Goal: Information Seeking & Learning: Find specific page/section

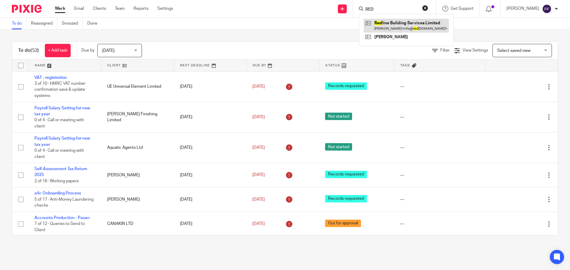
type input "RED"
click at [380, 24] on link at bounding box center [405, 26] width 85 height 14
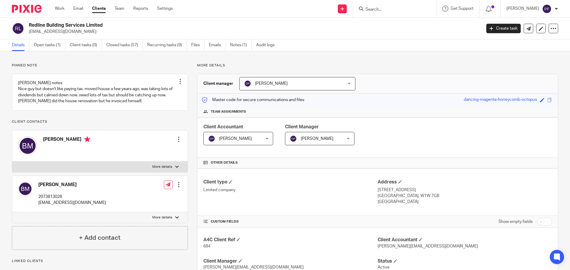
click at [146, 42] on ul "Details Open tasks (1) Client tasks (0) Closed tasks (57) Recurring tasks (9) F…" at bounding box center [147, 45] width 271 height 12
click at [164, 43] on link "Recurring tasks (9)" at bounding box center [166, 45] width 39 height 12
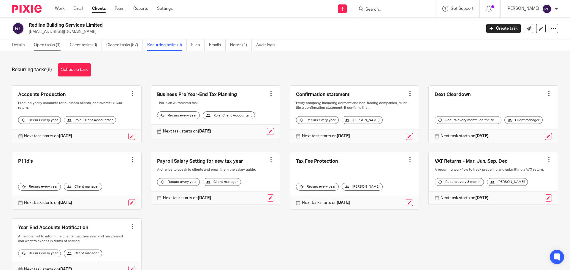
click at [53, 41] on link "Open tasks (1)" at bounding box center [49, 45] width 31 height 12
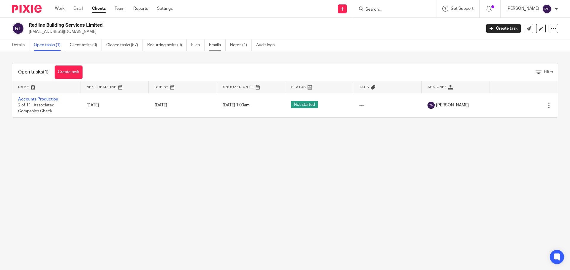
click at [218, 50] on link "Emails" at bounding box center [217, 45] width 17 height 12
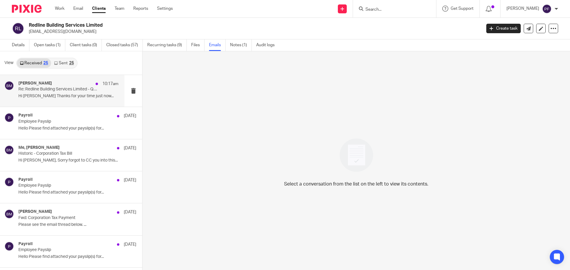
click at [65, 95] on p "Hi [PERSON_NAME] Thanks for your time just now..." at bounding box center [68, 96] width 100 height 5
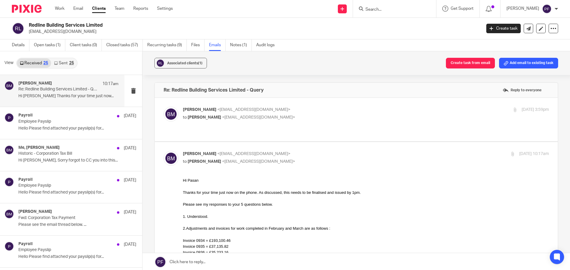
click at [319, 117] on p "to Pasan Fernando <pasan@a4cgroup.co.uk>" at bounding box center [305, 118] width 244 height 6
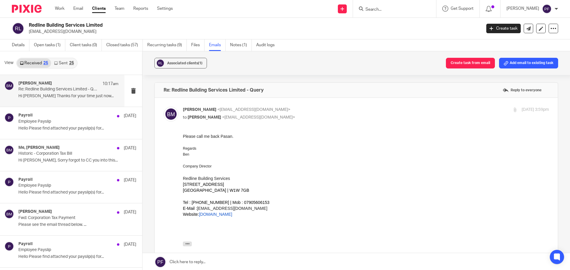
click at [319, 117] on p "to Pasan Fernando <pasan@a4cgroup.co.uk>" at bounding box center [305, 118] width 244 height 6
checkbox input "false"
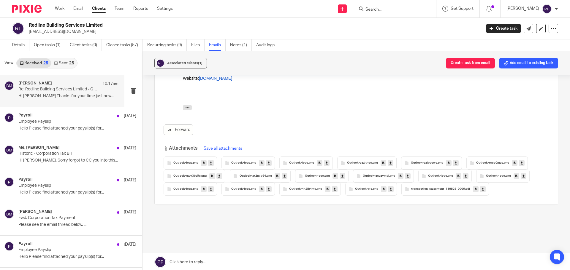
scroll to position [1, 0]
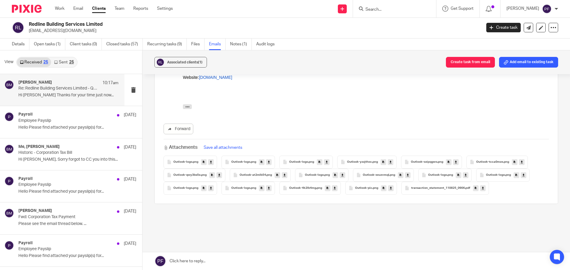
click at [60, 61] on link "Sent 25" at bounding box center [64, 62] width 26 height 9
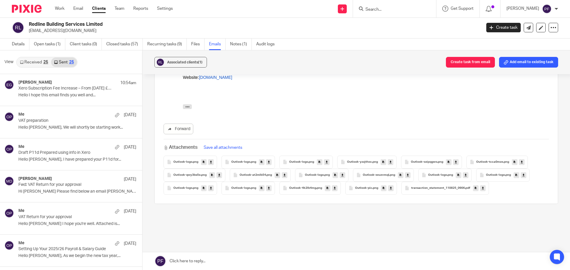
click at [23, 64] on link "Received 25" at bounding box center [34, 62] width 34 height 9
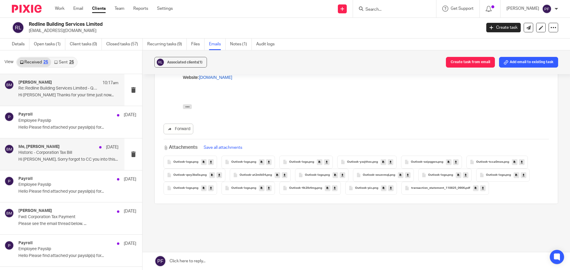
click at [66, 160] on p "Hi Esther, Sorry forgot to CC you into this..." at bounding box center [68, 159] width 100 height 5
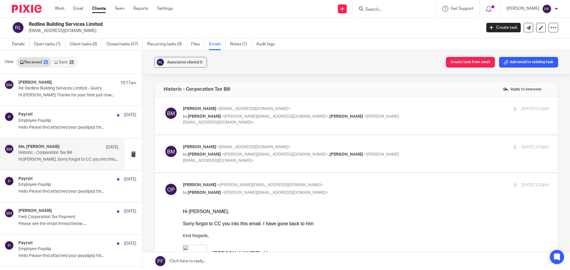
scroll to position [0, 0]
click at [66, 63] on link "Sent 25" at bounding box center [64, 62] width 26 height 9
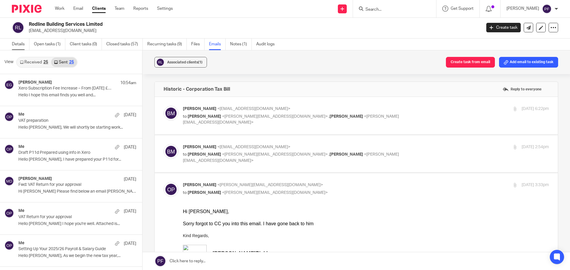
click at [17, 46] on link "Details" at bounding box center [21, 45] width 18 height 12
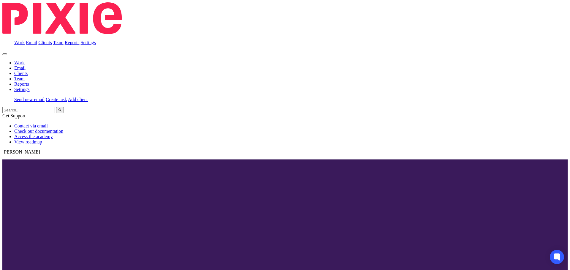
scroll to position [61, 0]
